Goal: Complete application form: Complete application form

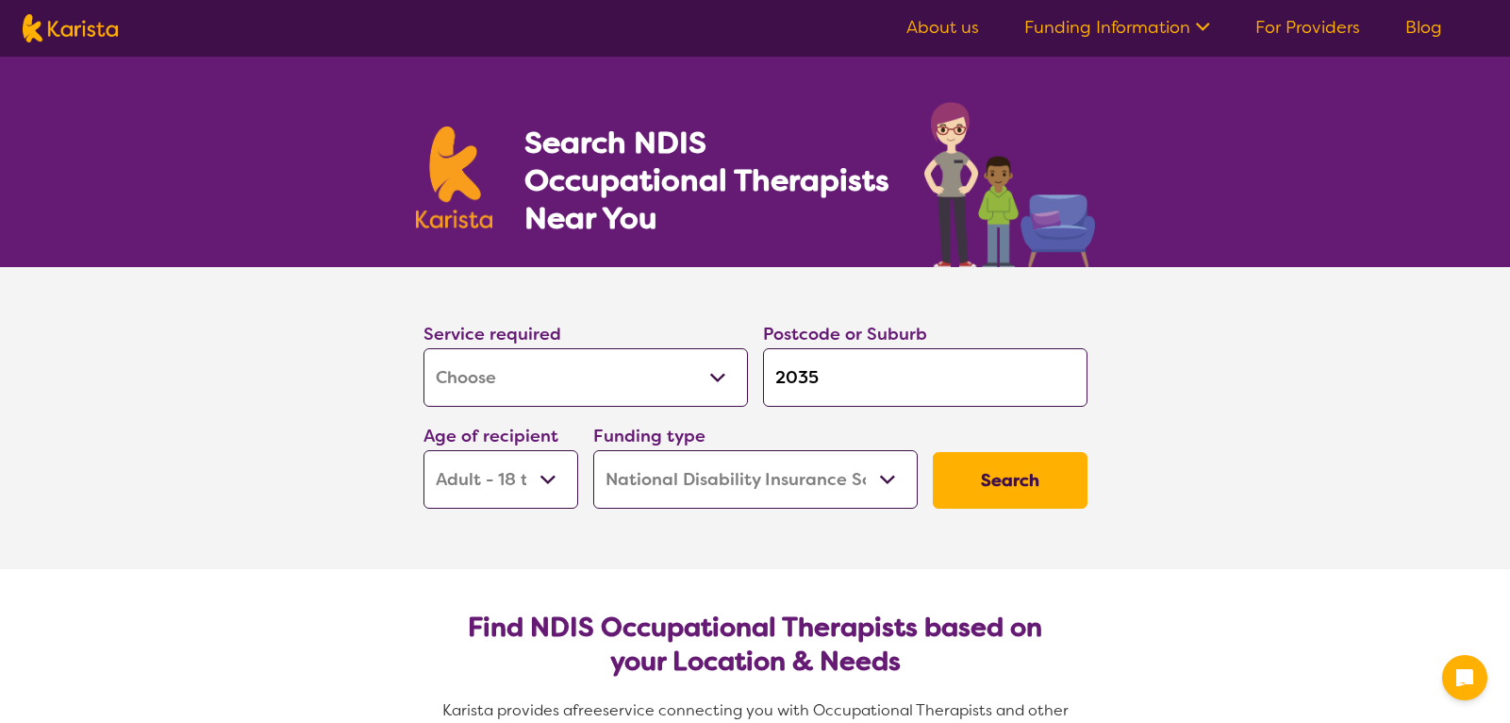
select select "[MEDICAL_DATA]"
select select "AD"
select select "NDIS"
select select "[MEDICAL_DATA]"
select select "AD"
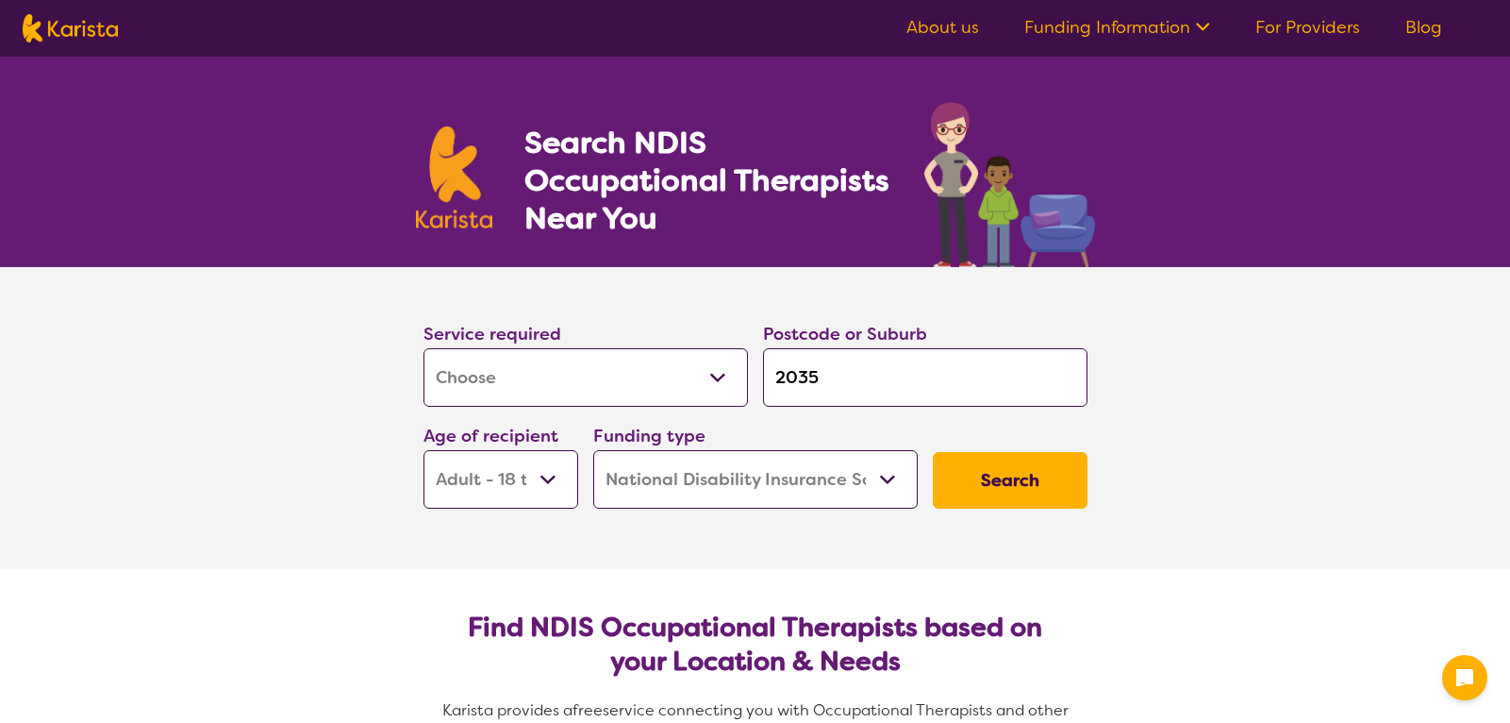
select select "NDIS"
type input "2035\"
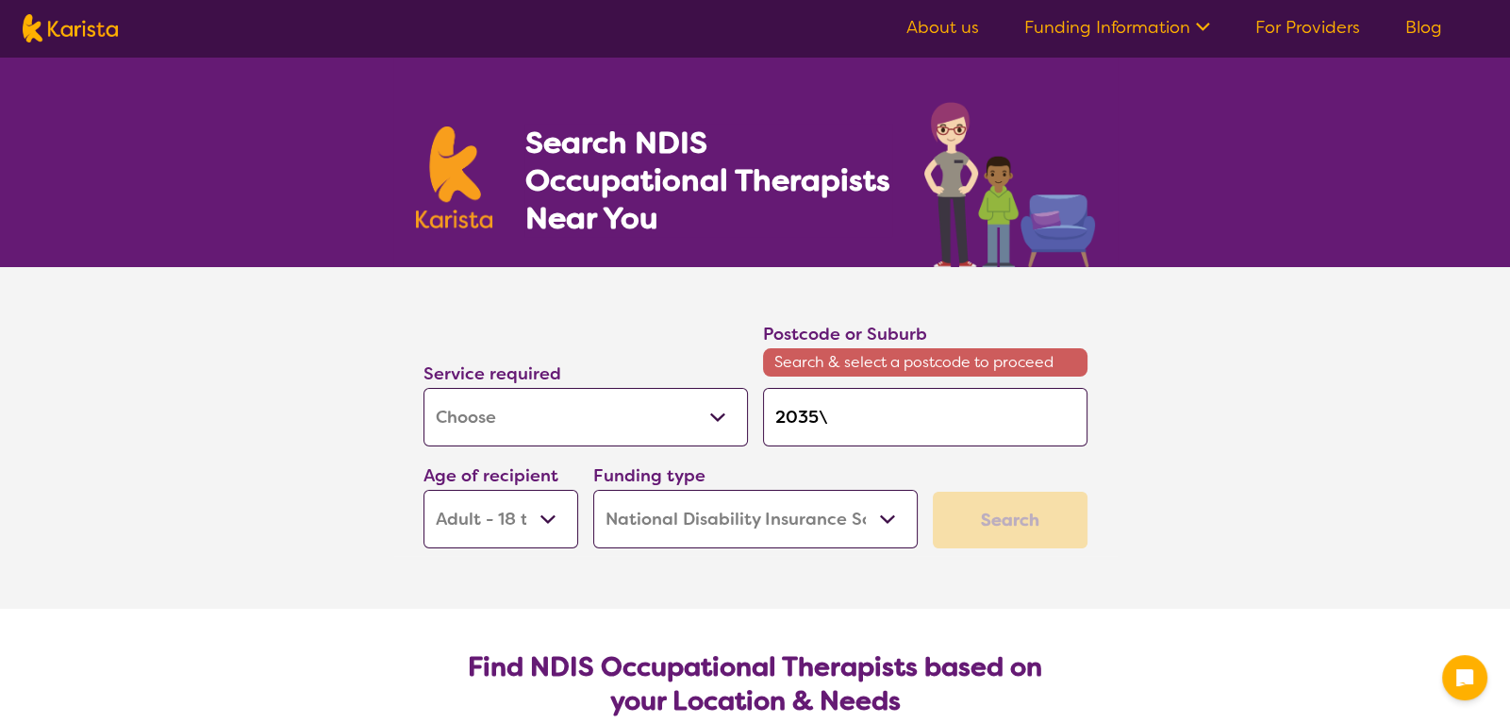
type input "2035"
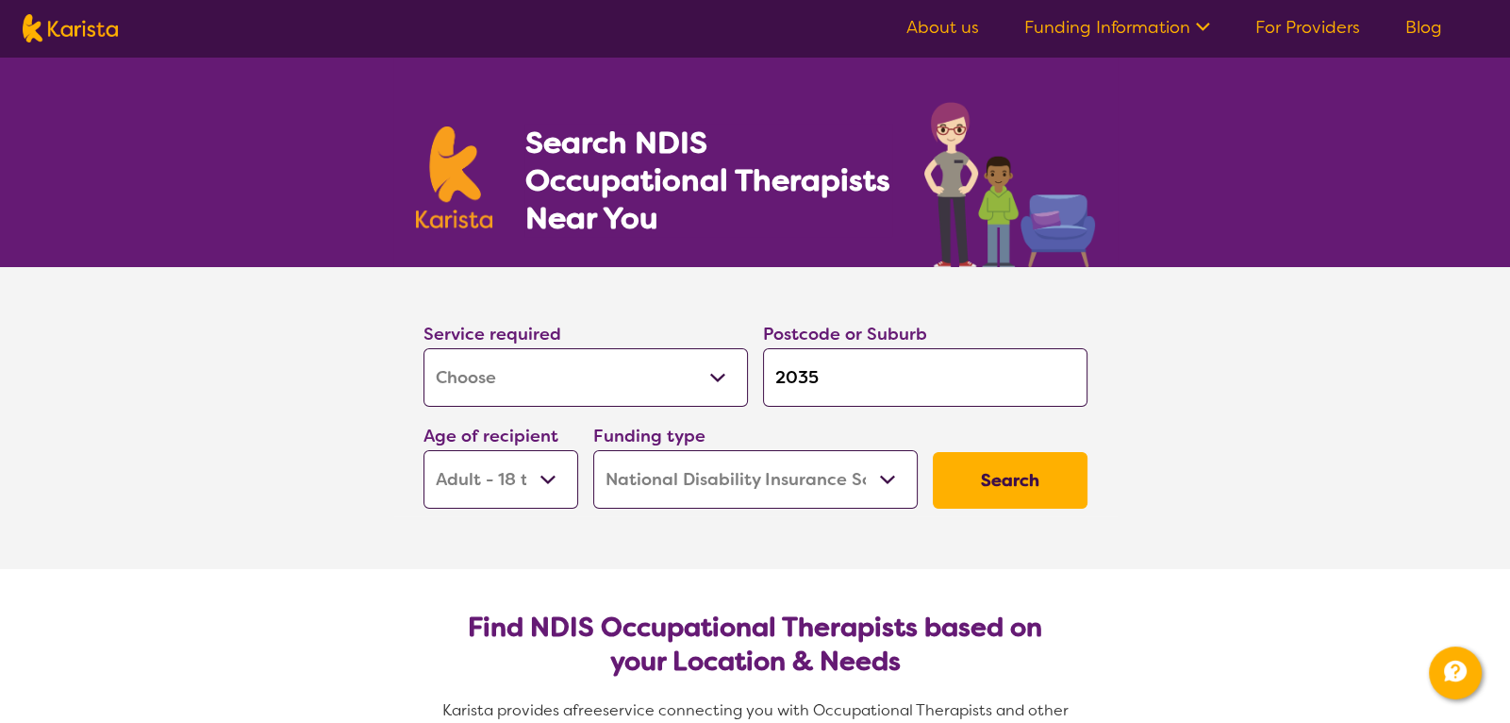
type input "203"
type input "20"
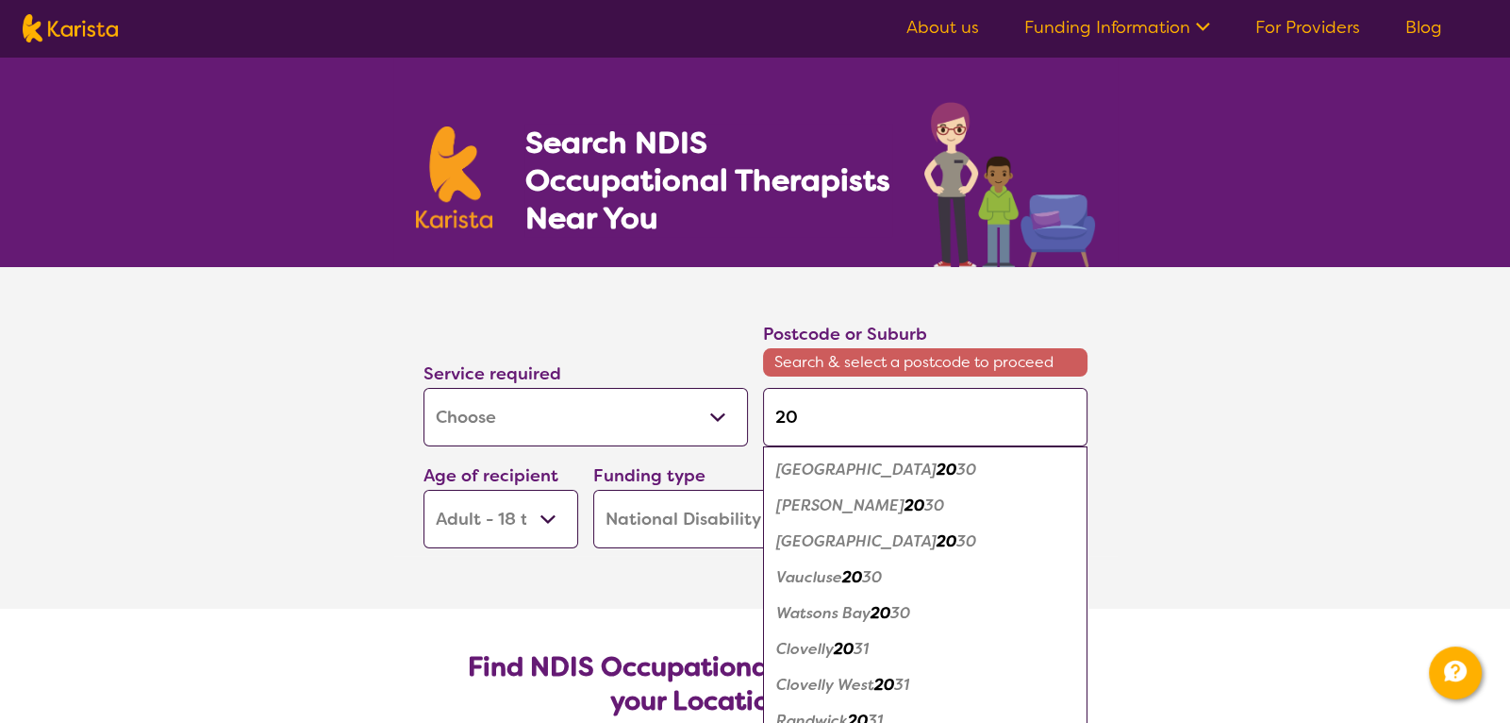
type input "207"
type input "2077"
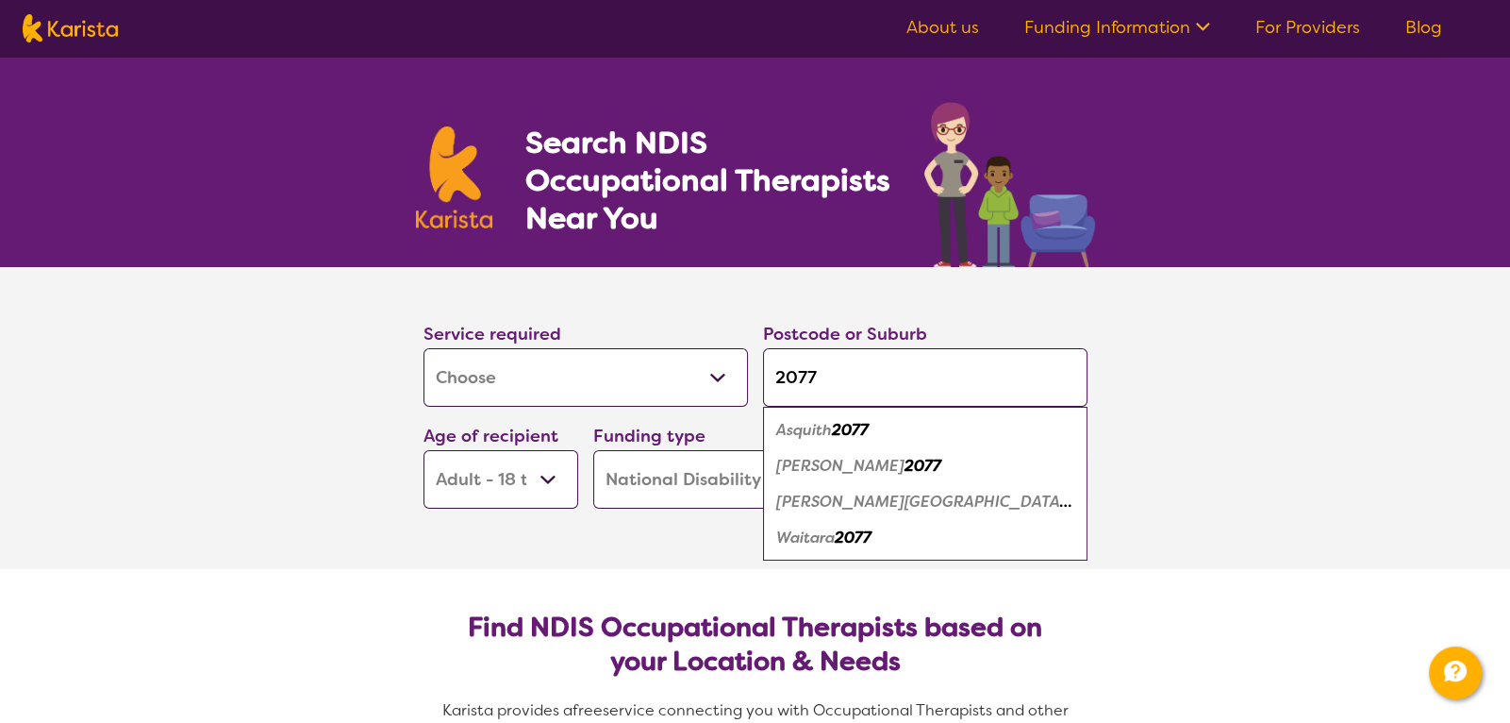
type input "207"
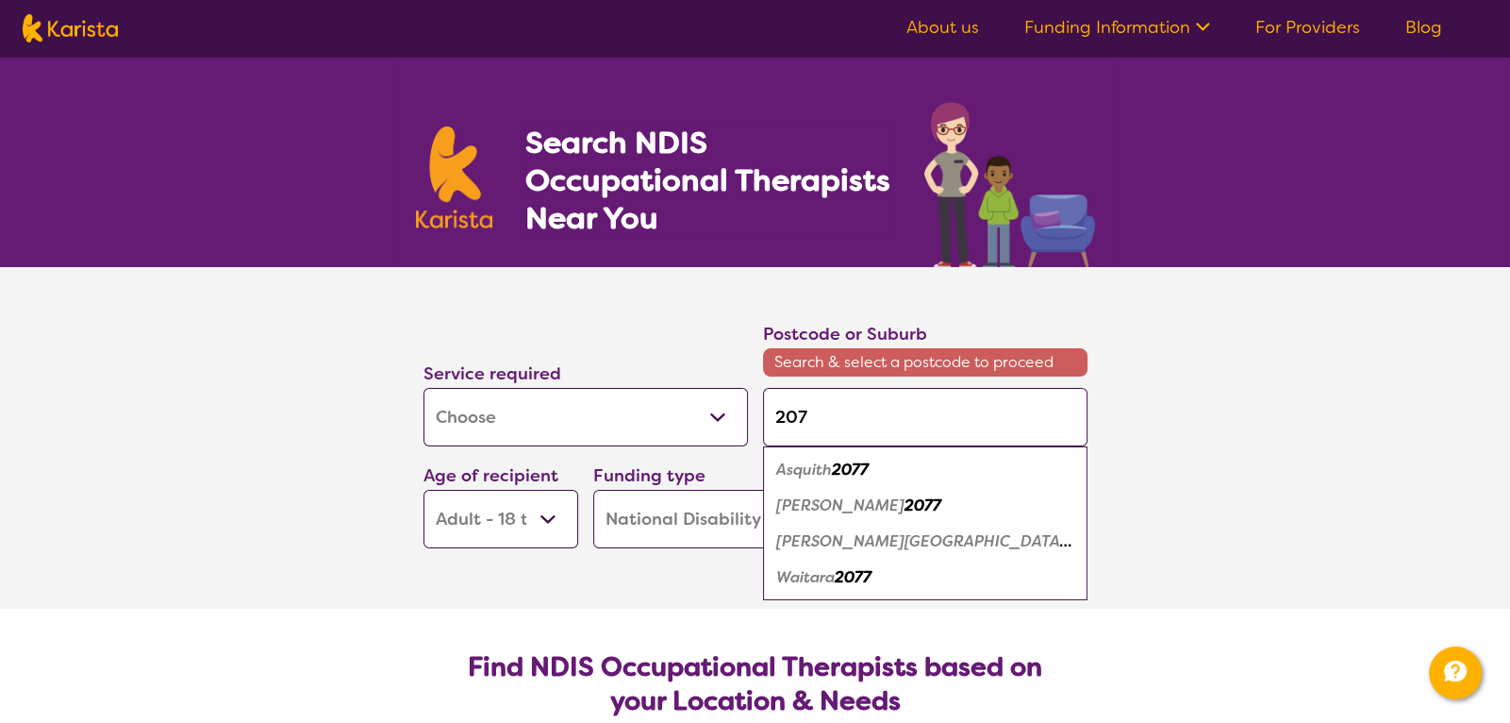
type input "20"
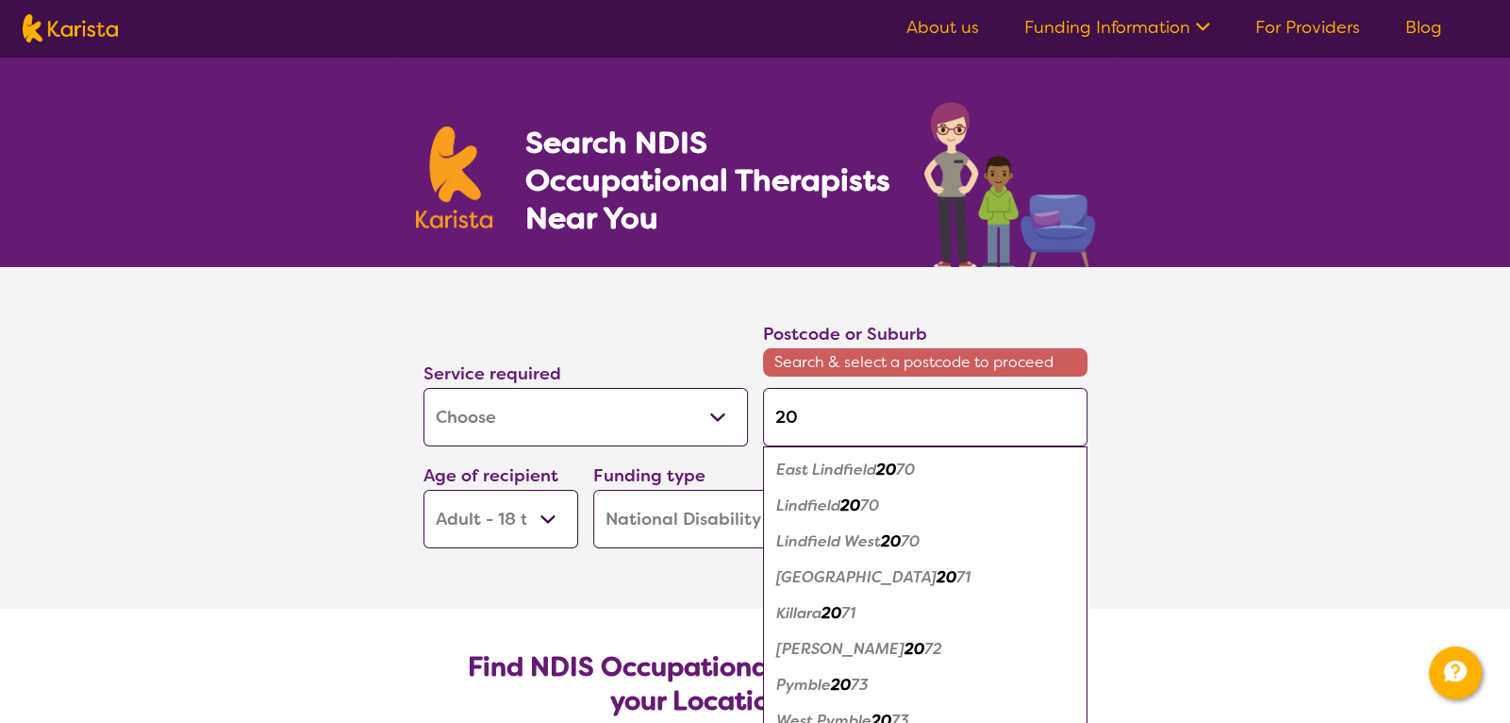
type input "2"
type input "27"
type input "277"
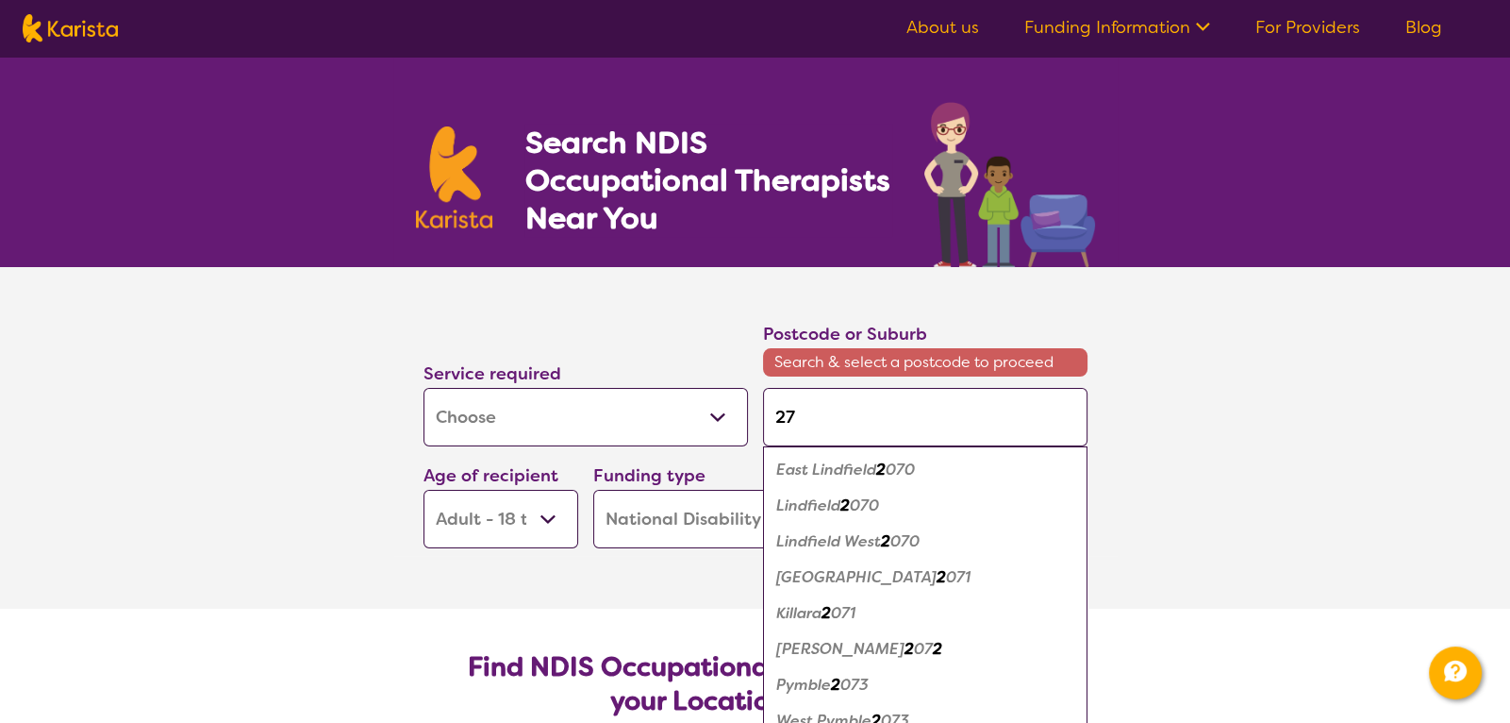
type input "277"
type input "2770"
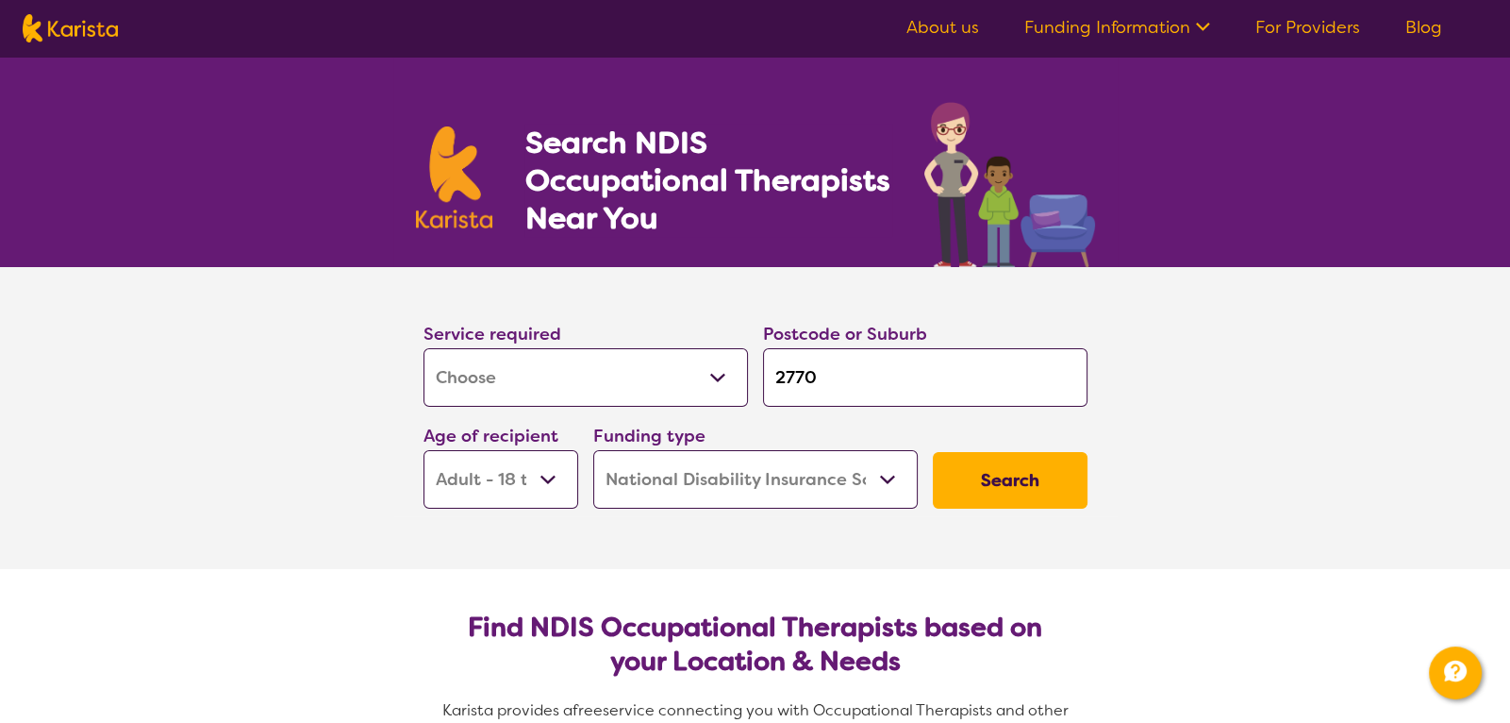
type input "277"
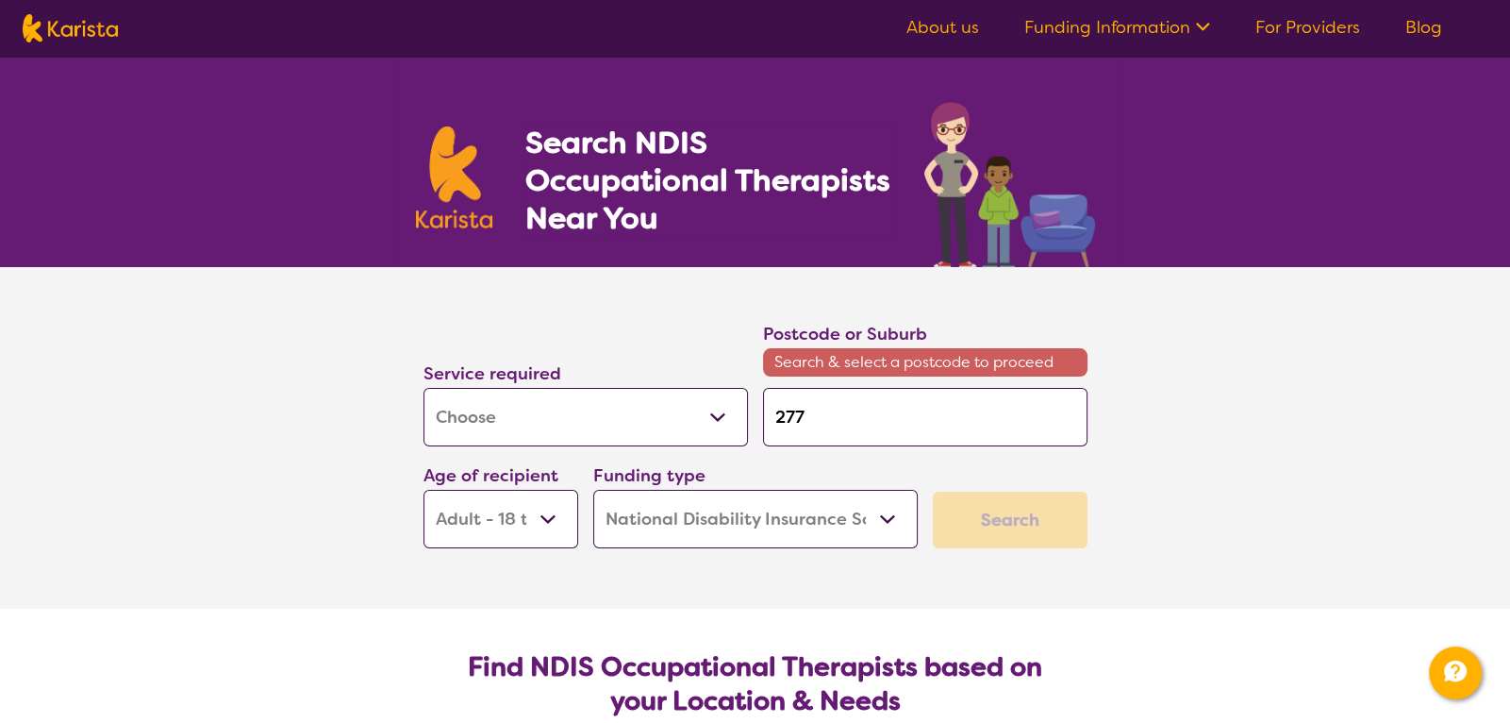
type input "27"
type input "270"
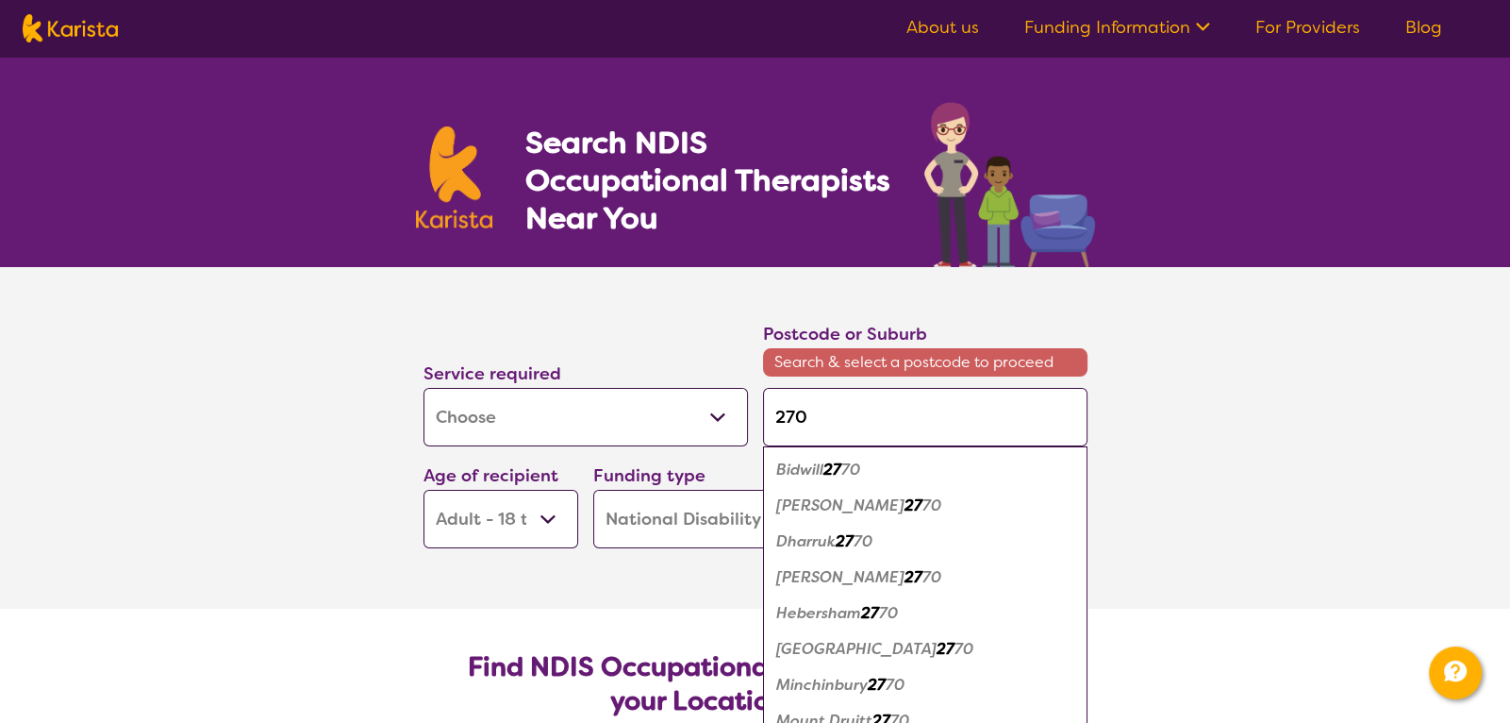
type input "2700"
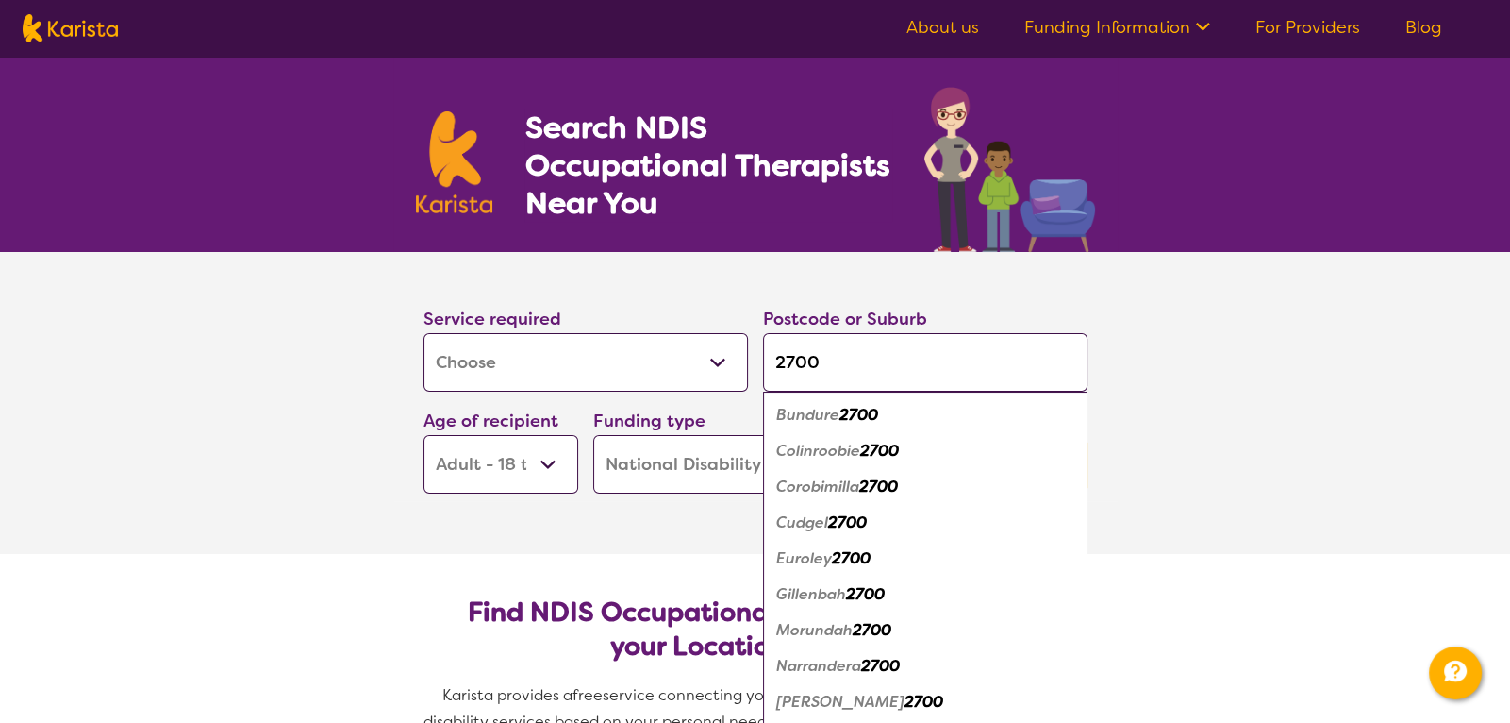
scroll to position [19, 0]
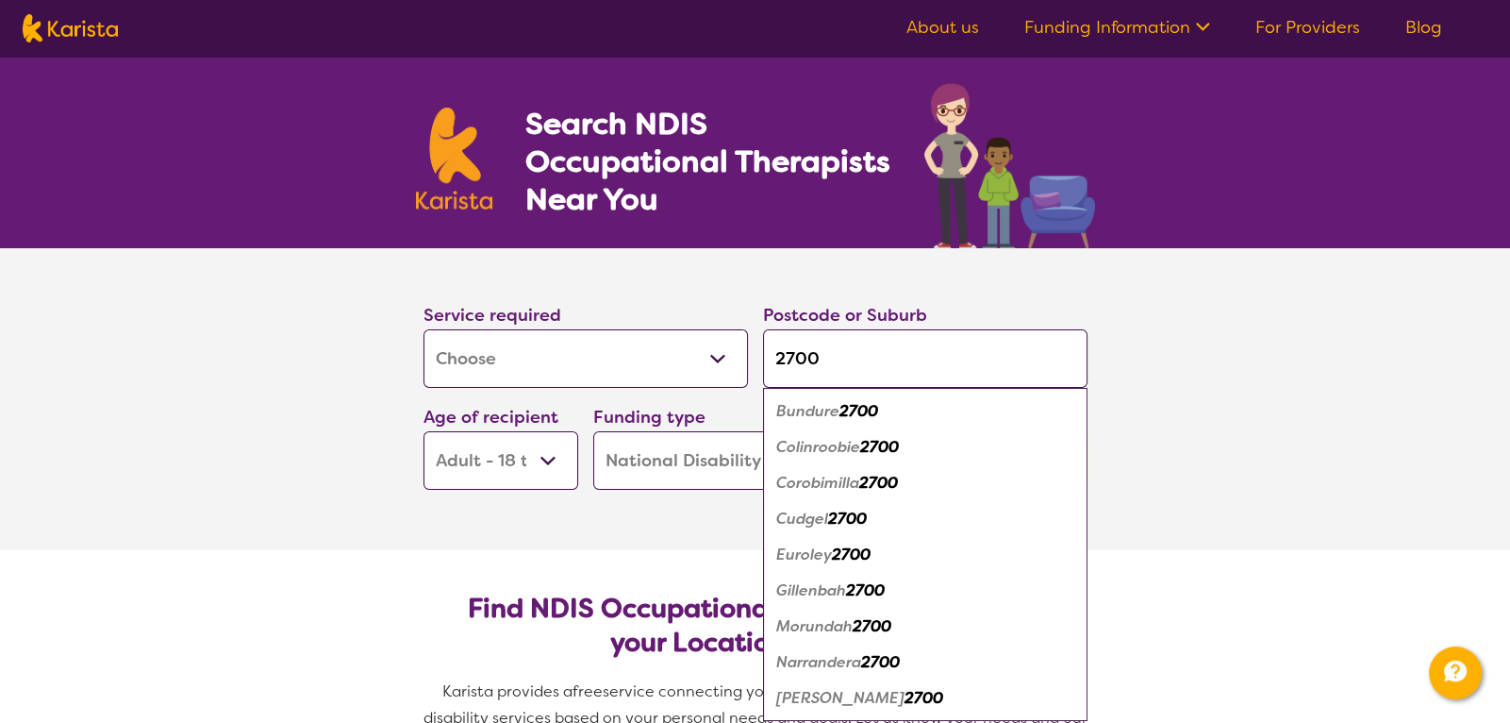
type input "2700"
click at [866, 653] on em "2700" at bounding box center [880, 662] width 39 height 20
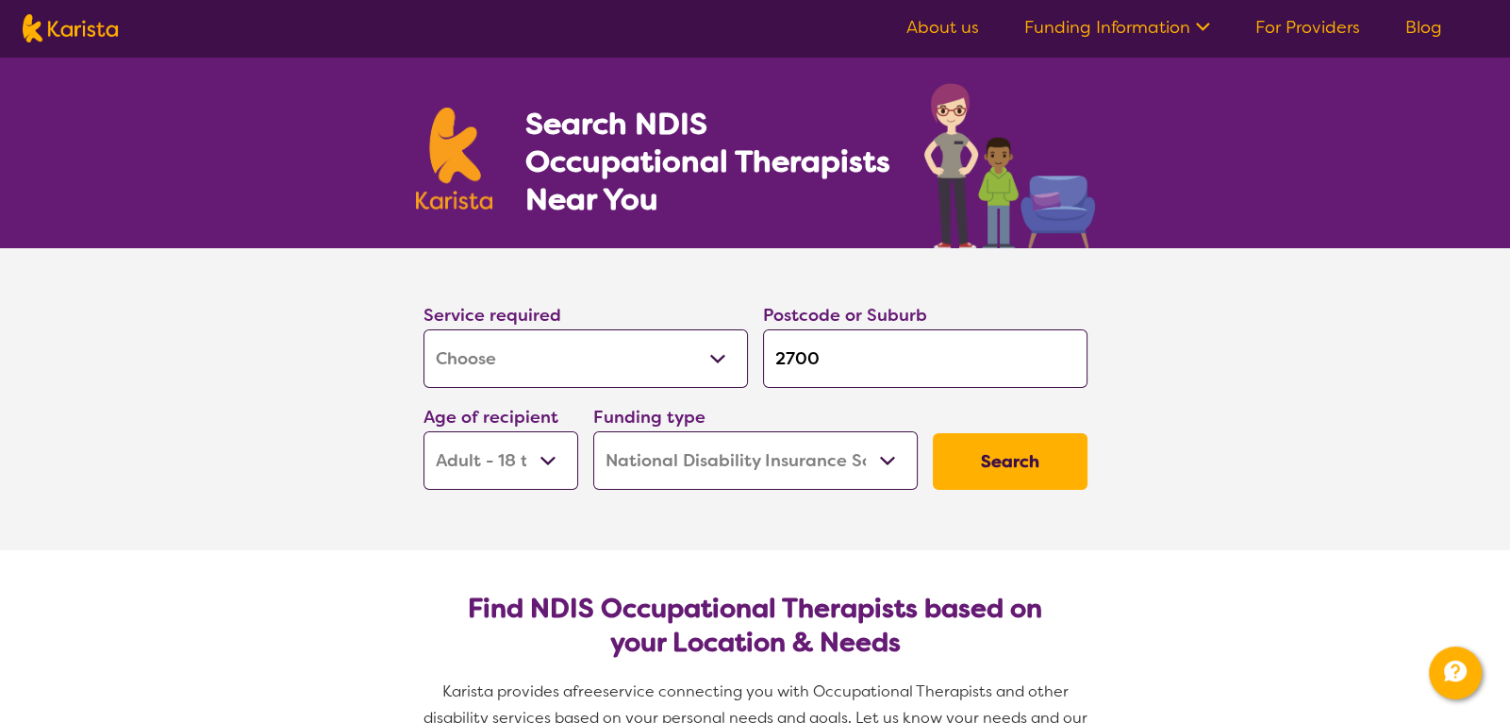
click at [1001, 442] on button "Search" at bounding box center [1010, 461] width 155 height 57
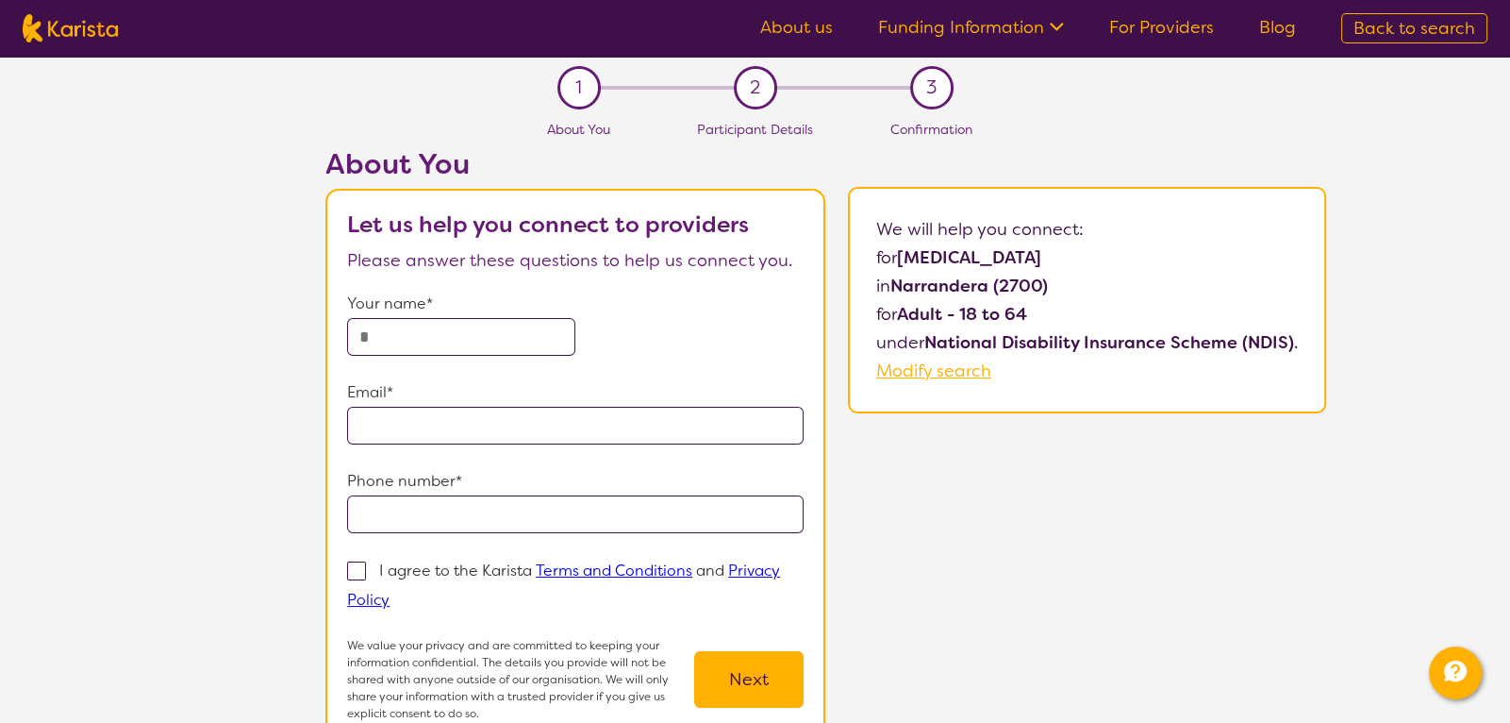
click at [498, 334] on input "text" at bounding box center [461, 337] width 228 height 38
type input "*******"
click at [509, 431] on input "email" at bounding box center [575, 426] width 457 height 38
type input "**********"
click at [409, 517] on input "tel" at bounding box center [575, 514] width 457 height 38
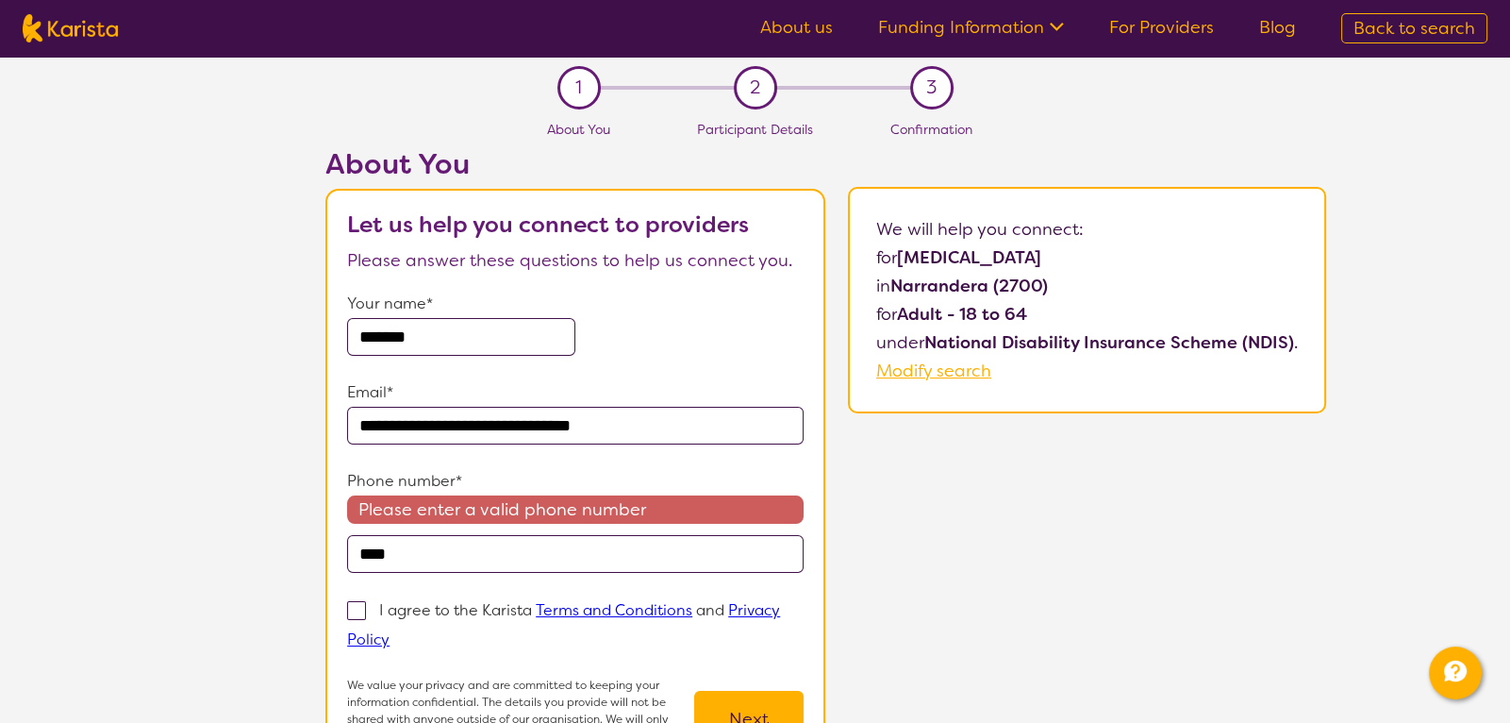
type input "**********"
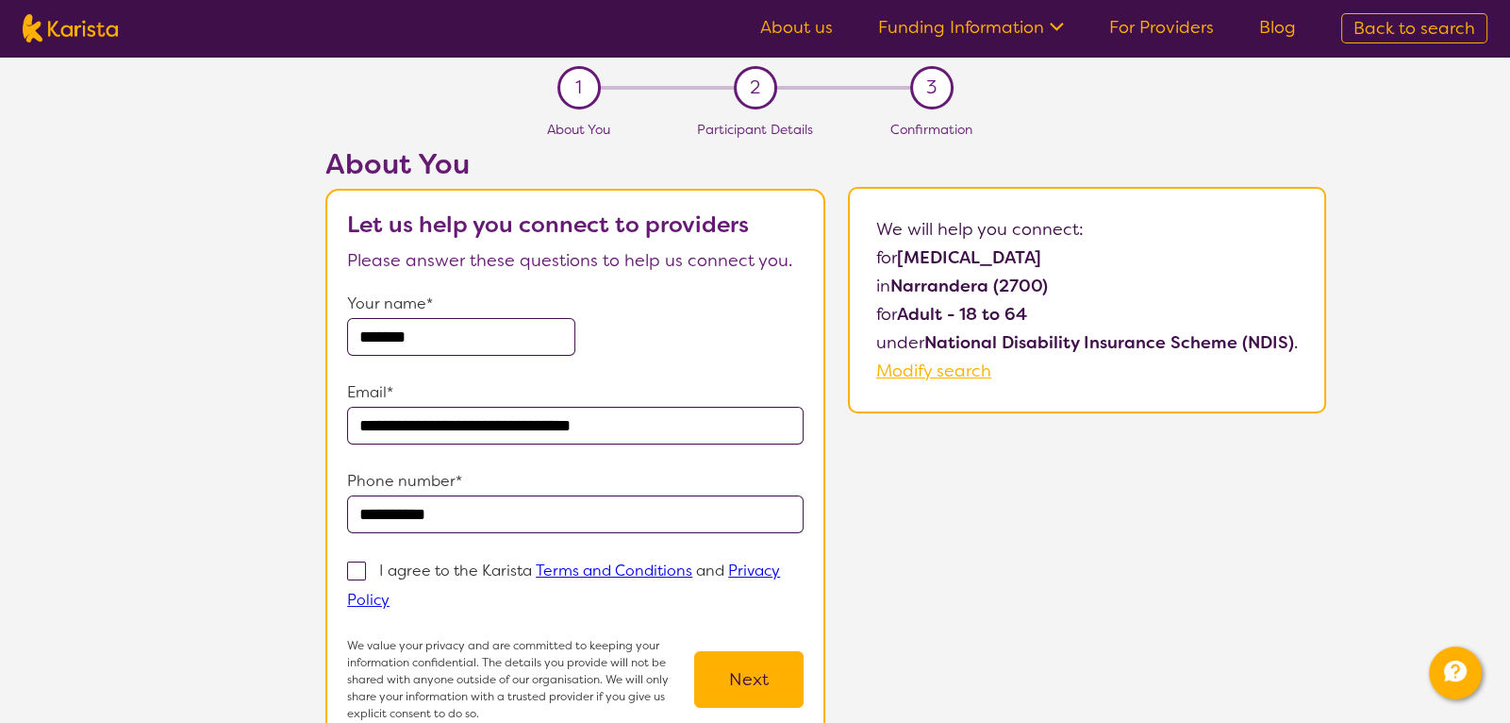
click at [354, 570] on span at bounding box center [356, 570] width 19 height 19
click at [390, 592] on input "I agree to the Karista Terms and Conditions and Privacy Policy" at bounding box center [396, 598] width 12 height 12
checkbox input "true"
click at [706, 682] on button "Next" at bounding box center [748, 679] width 109 height 57
